Goal: Information Seeking & Learning: Understand process/instructions

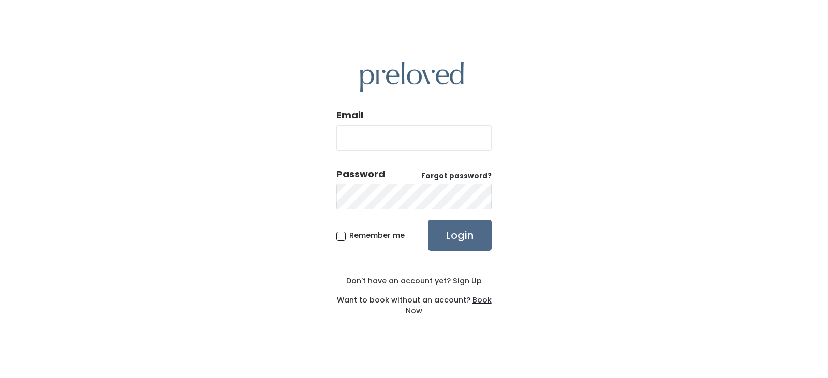
click at [358, 139] on input "Email" at bounding box center [413, 138] width 155 height 26
type input "jsoutshopping@gmail.com"
click at [428, 220] on input "Login" at bounding box center [460, 235] width 64 height 31
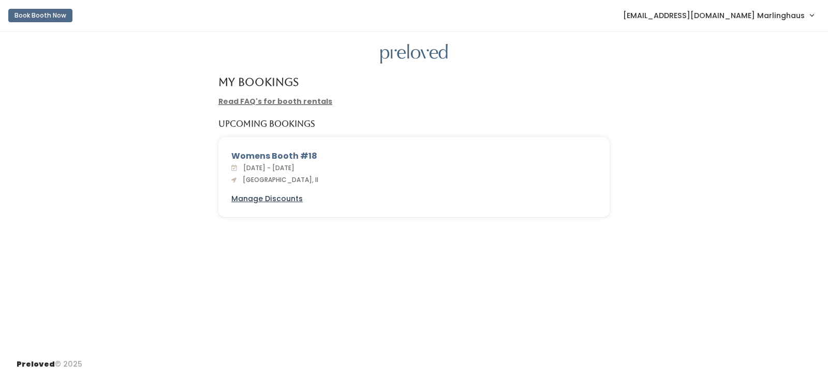
click at [263, 197] on u "Manage Discounts" at bounding box center [266, 198] width 71 height 10
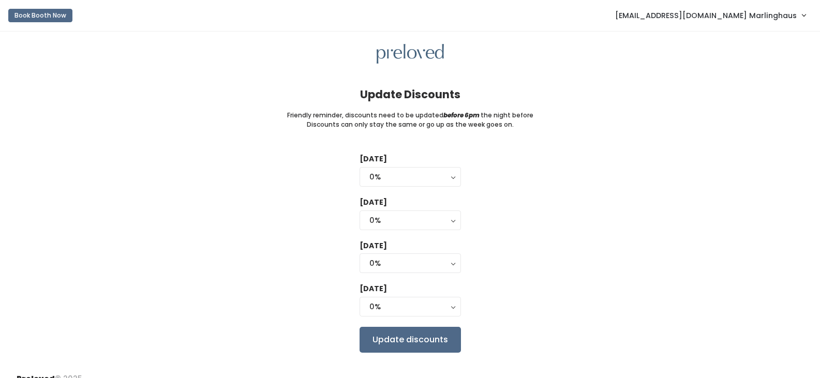
click at [630, 124] on div "Discounts can only stay the same or go up as the week goes on." at bounding box center [410, 124] width 787 height 9
click at [807, 16] on link "Jsoutshopping@gmail.com Marlinghaus" at bounding box center [710, 15] width 211 height 22
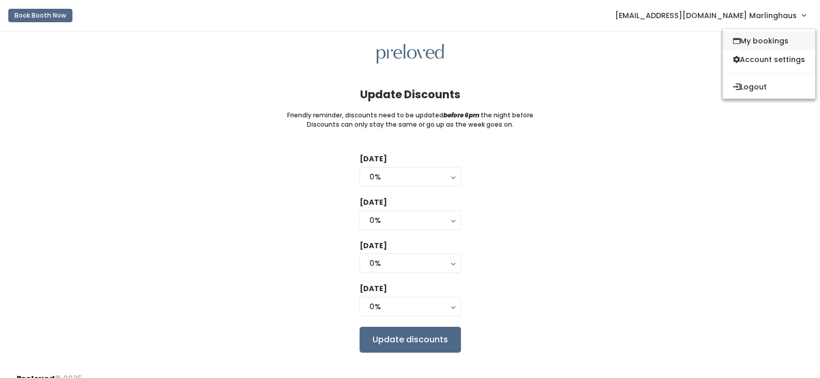
click at [752, 40] on link "My bookings" at bounding box center [769, 41] width 93 height 19
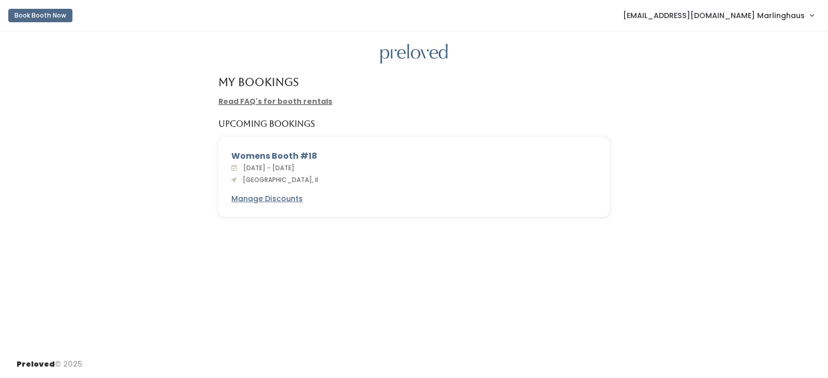
click at [811, 20] on link "[EMAIL_ADDRESS][DOMAIN_NAME] Marlinghaus" at bounding box center [717, 15] width 211 height 22
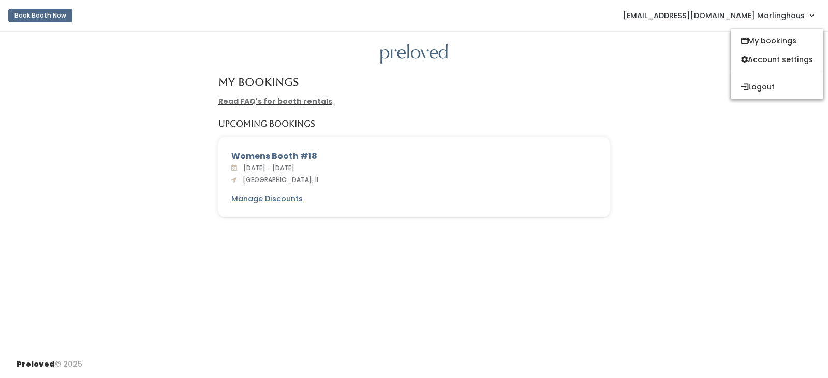
click at [439, 108] on div "My Bookings Read FAQ's for booth rentals Upcoming Bookings Womens Booth #18 [DA…" at bounding box center [414, 191] width 828 height 319
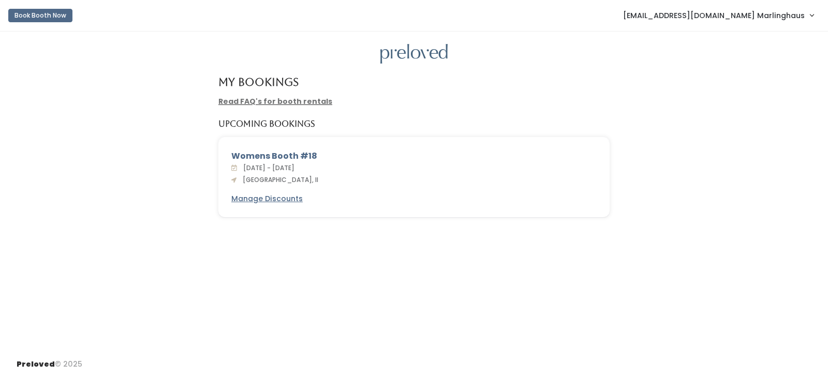
click at [299, 100] on link "Read FAQ's for booth rentals" at bounding box center [275, 101] width 114 height 10
click at [808, 16] on link "[EMAIL_ADDRESS][DOMAIN_NAME] Marlinghaus" at bounding box center [717, 15] width 211 height 22
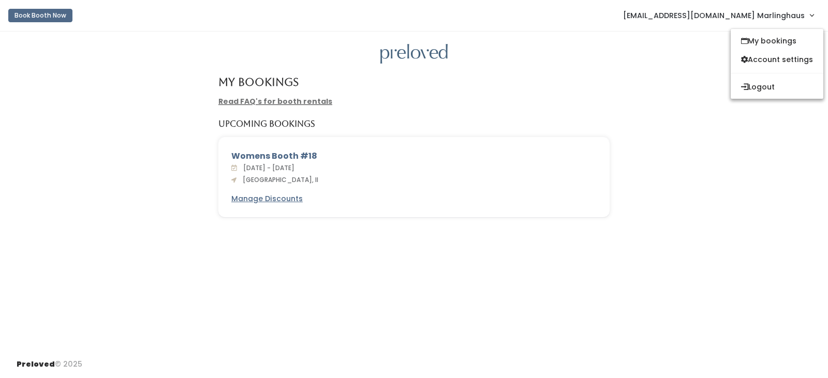
click at [608, 117] on div "My Bookings Read FAQ's for booth rentals Upcoming Bookings Womens Booth #18 [DA…" at bounding box center [414, 191] width 828 height 319
